Goal: Task Accomplishment & Management: Use online tool/utility

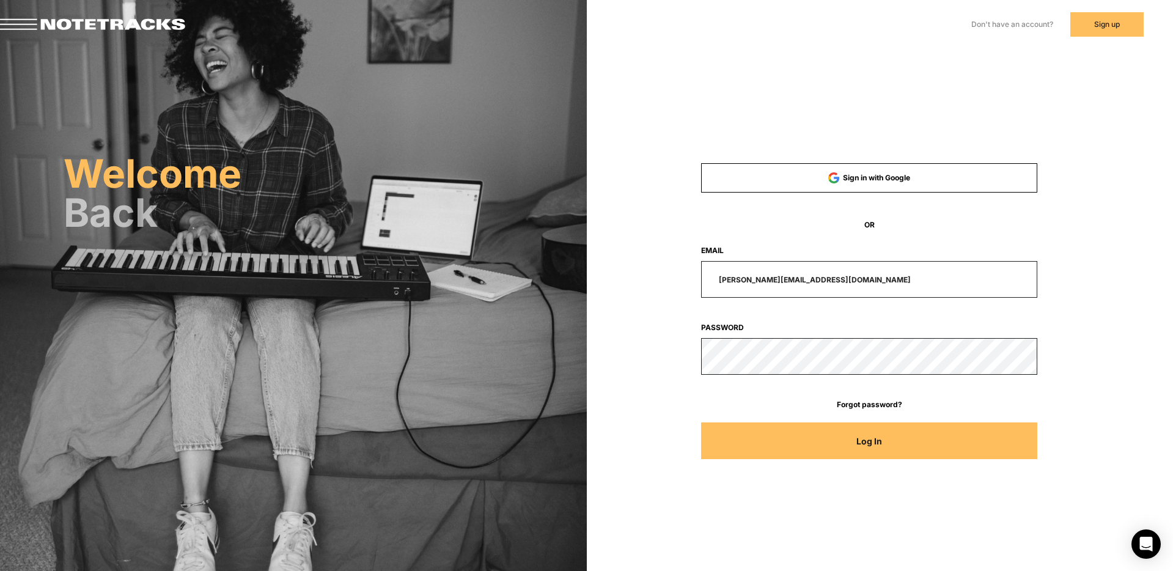
click at [839, 276] on input "[PERSON_NAME][EMAIL_ADDRESS][DOMAIN_NAME]" at bounding box center [869, 279] width 336 height 37
drag, startPoint x: 836, startPoint y: 278, endPoint x: 653, endPoint y: 271, distance: 183.5
click at [654, 276] on div "[PERSON_NAME][EMAIL_ADDRESS][DOMAIN_NAME]" at bounding box center [870, 279] width 449 height 37
type input "[EMAIL_ADDRESS][DOMAIN_NAME]"
click at [701, 422] on button "Log In" at bounding box center [869, 440] width 336 height 37
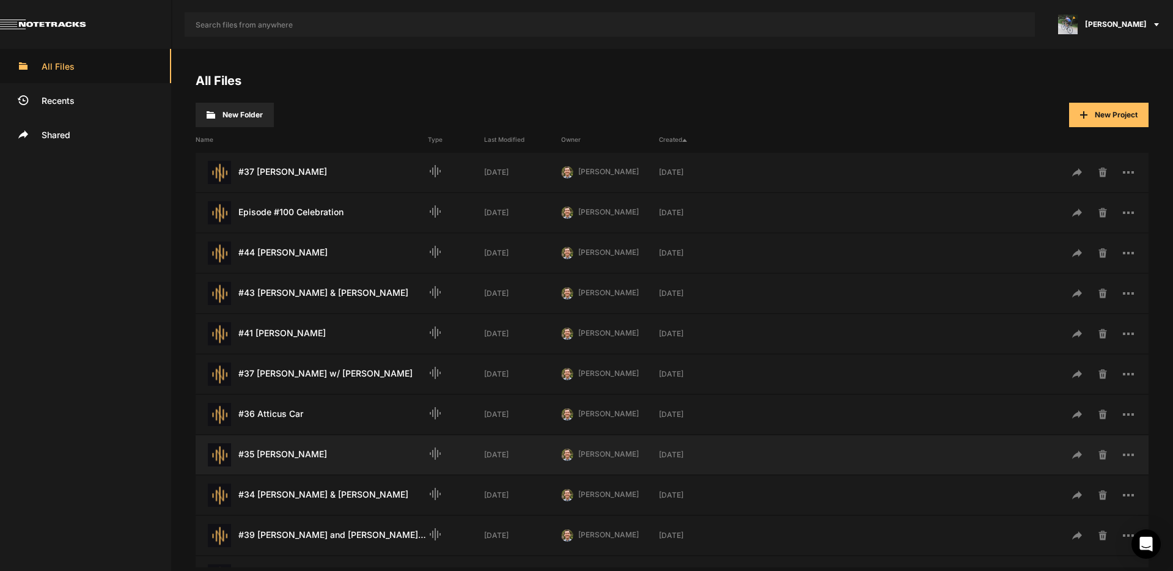
click at [301, 454] on div "#35 [PERSON_NAME] Last Modified: [DATE]" at bounding box center [312, 454] width 232 height 23
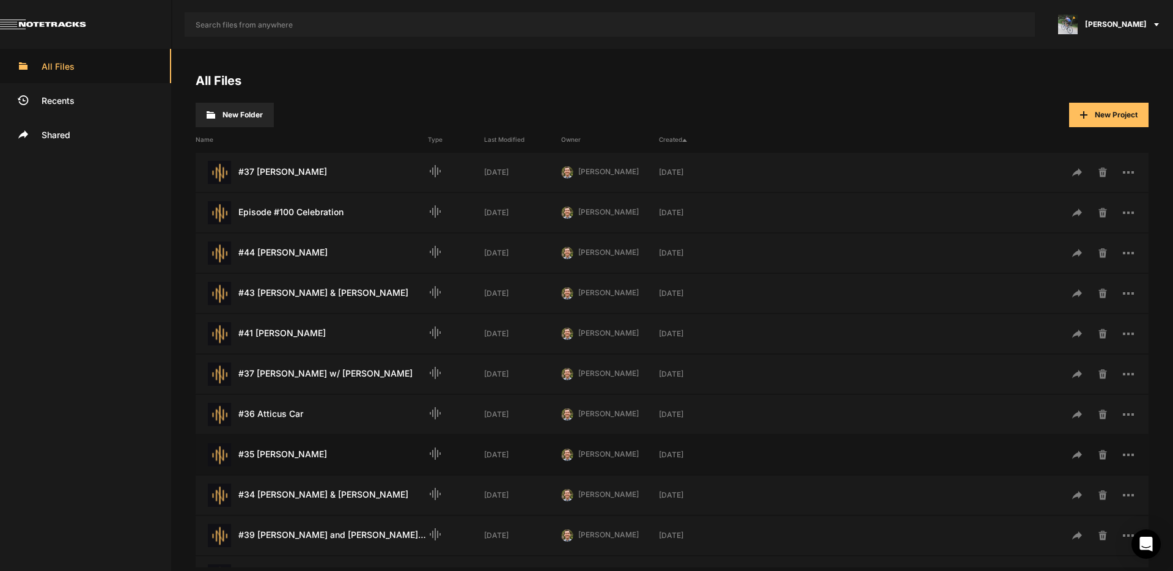
click at [301, 454] on div "#35 [PERSON_NAME] Last Modified: [DATE]" at bounding box center [312, 454] width 232 height 23
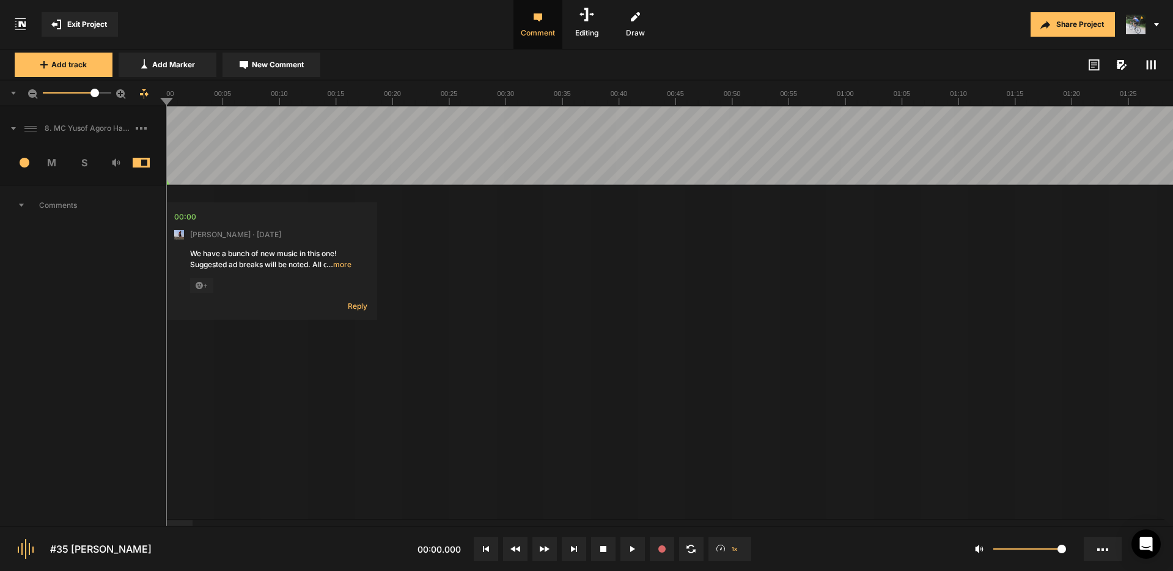
click at [14, 129] on icon at bounding box center [13, 128] width 5 height 3
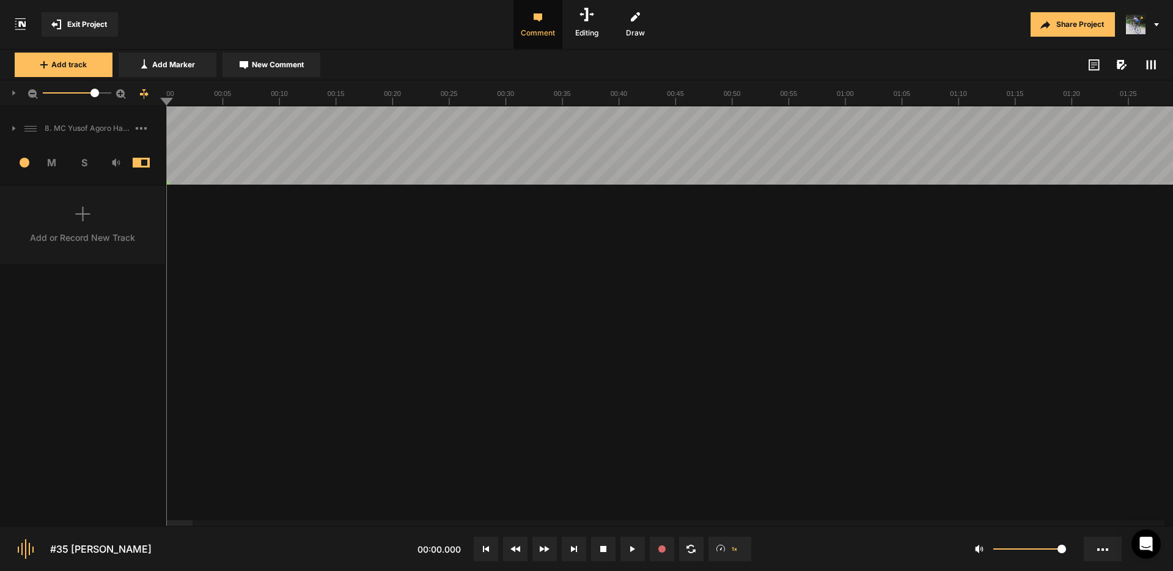
click at [12, 128] on icon at bounding box center [14, 128] width 4 height 6
